Goal: Information Seeking & Learning: Learn about a topic

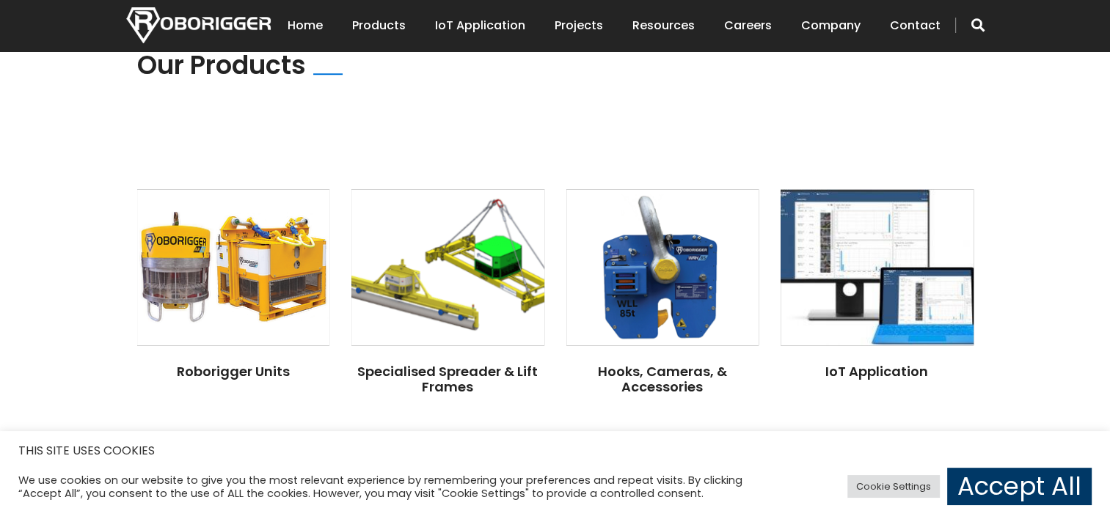
scroll to position [1100, 0]
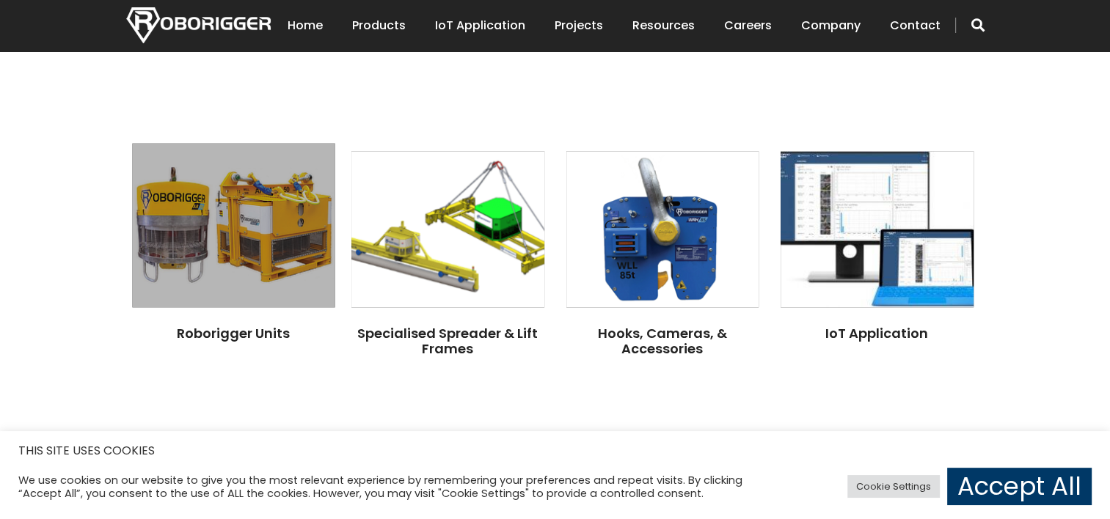
click at [246, 219] on img at bounding box center [233, 225] width 202 height 164
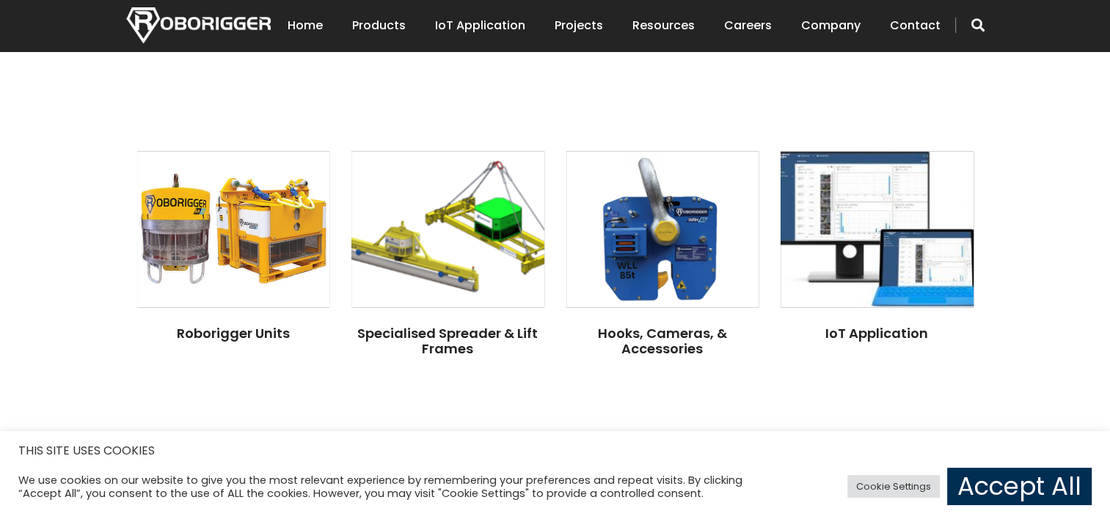
click at [1005, 483] on link "Accept All" at bounding box center [1019, 486] width 144 height 37
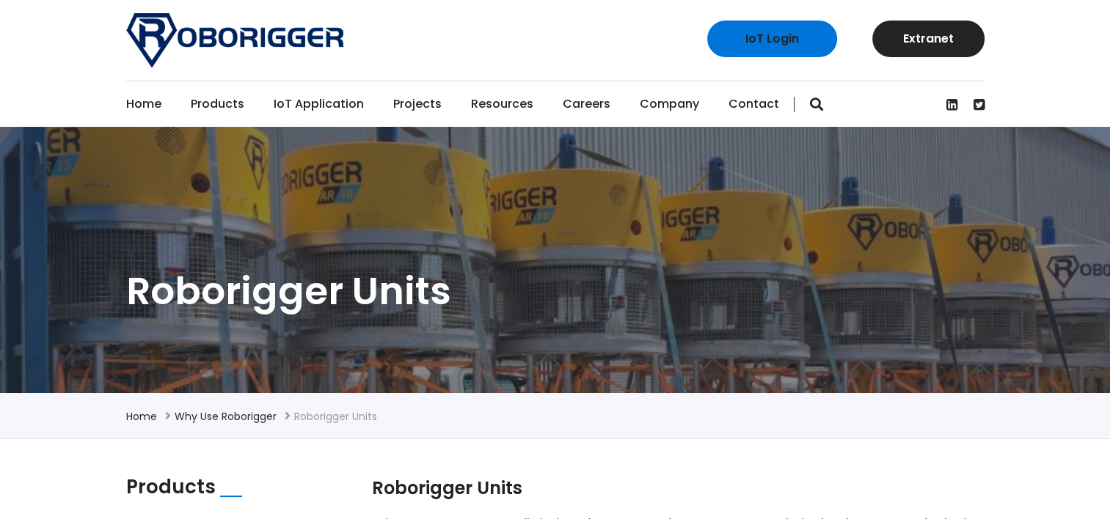
click at [499, 0] on div "IoT Login Extranet" at bounding box center [555, 40] width 880 height 81
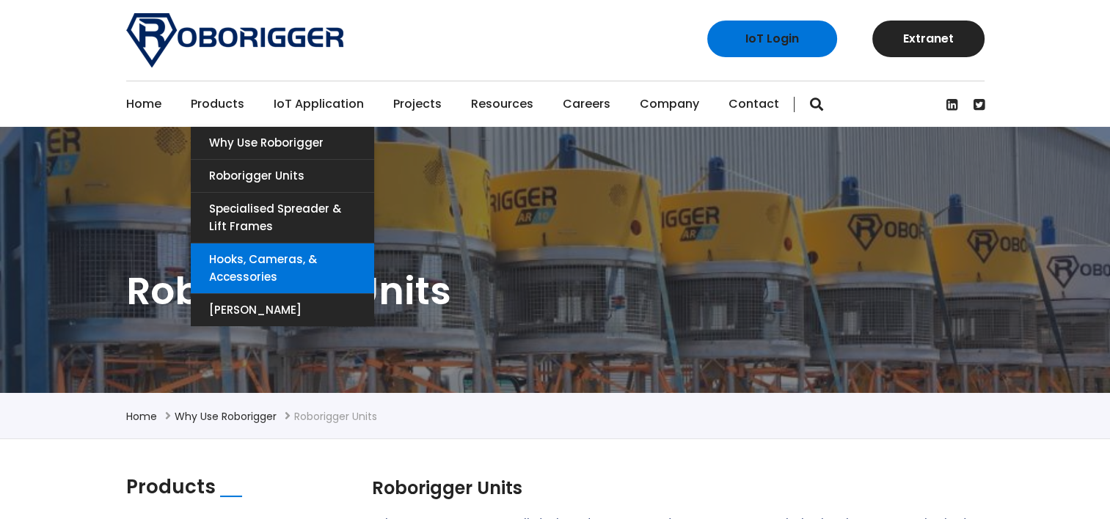
click at [224, 258] on link "Hooks, Cameras, & Accessories" at bounding box center [282, 268] width 183 height 50
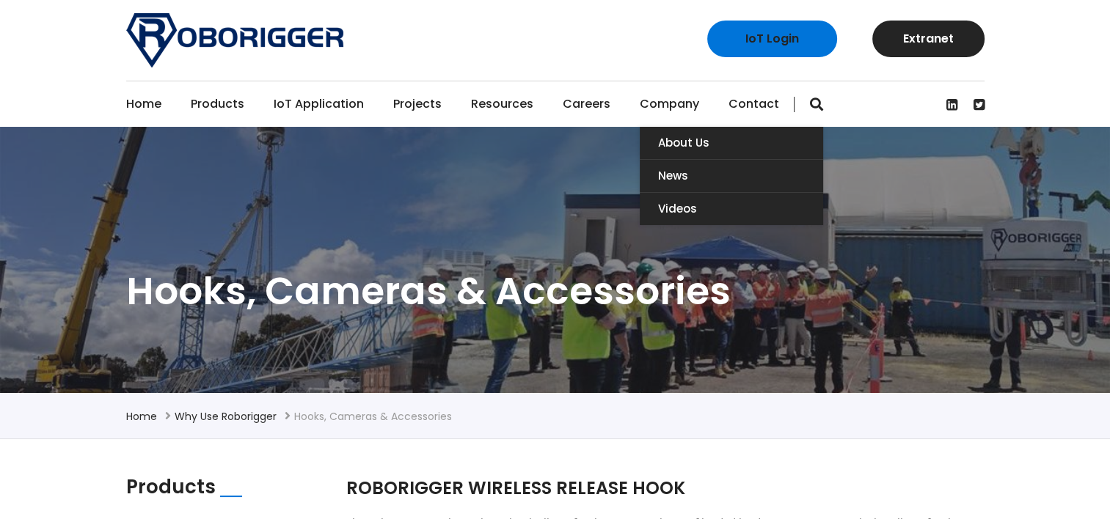
click at [668, 97] on link "Company" at bounding box center [669, 103] width 59 height 45
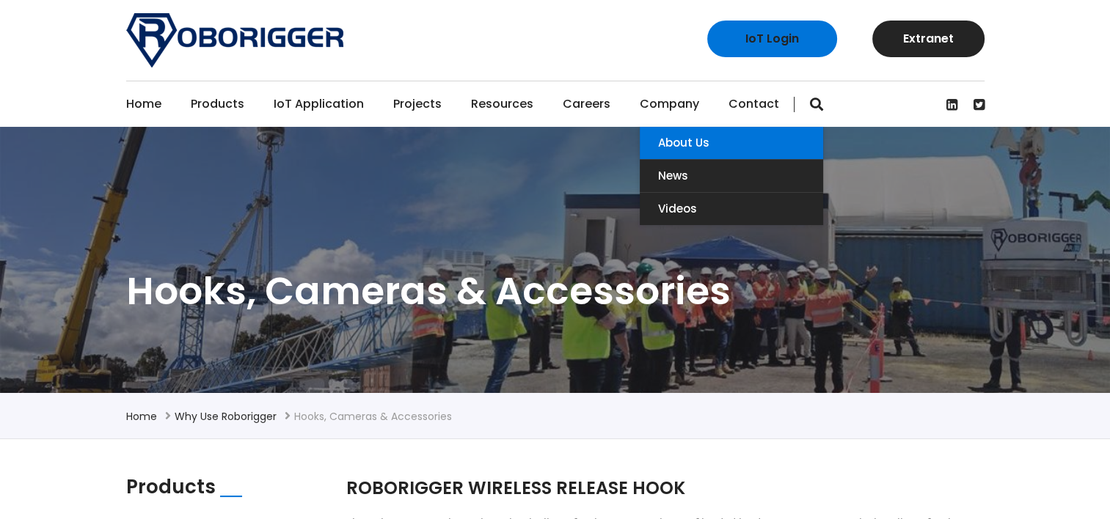
click at [678, 137] on link "About Us" at bounding box center [731, 143] width 183 height 32
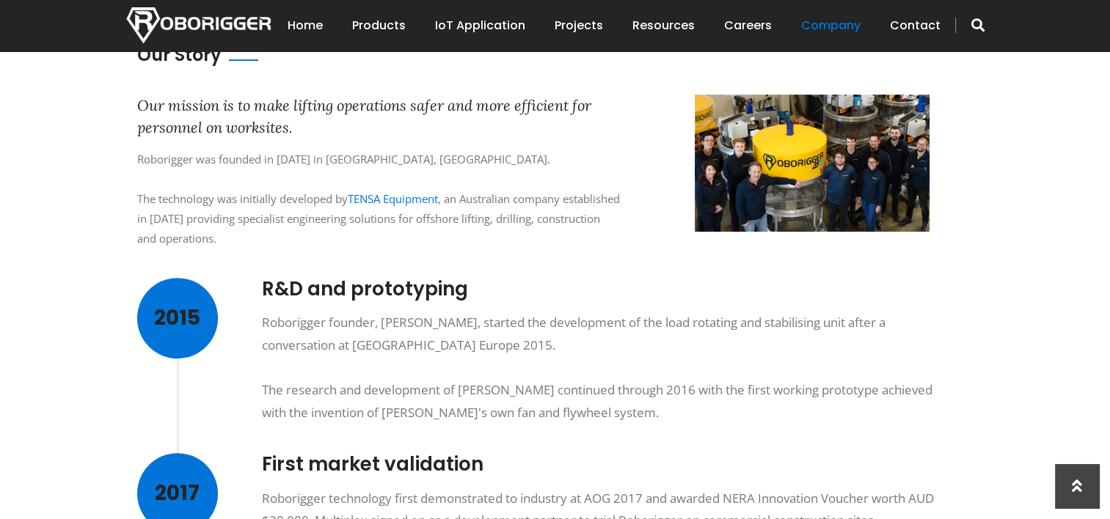
scroll to position [277, 0]
